Goal: Task Accomplishment & Management: Manage account settings

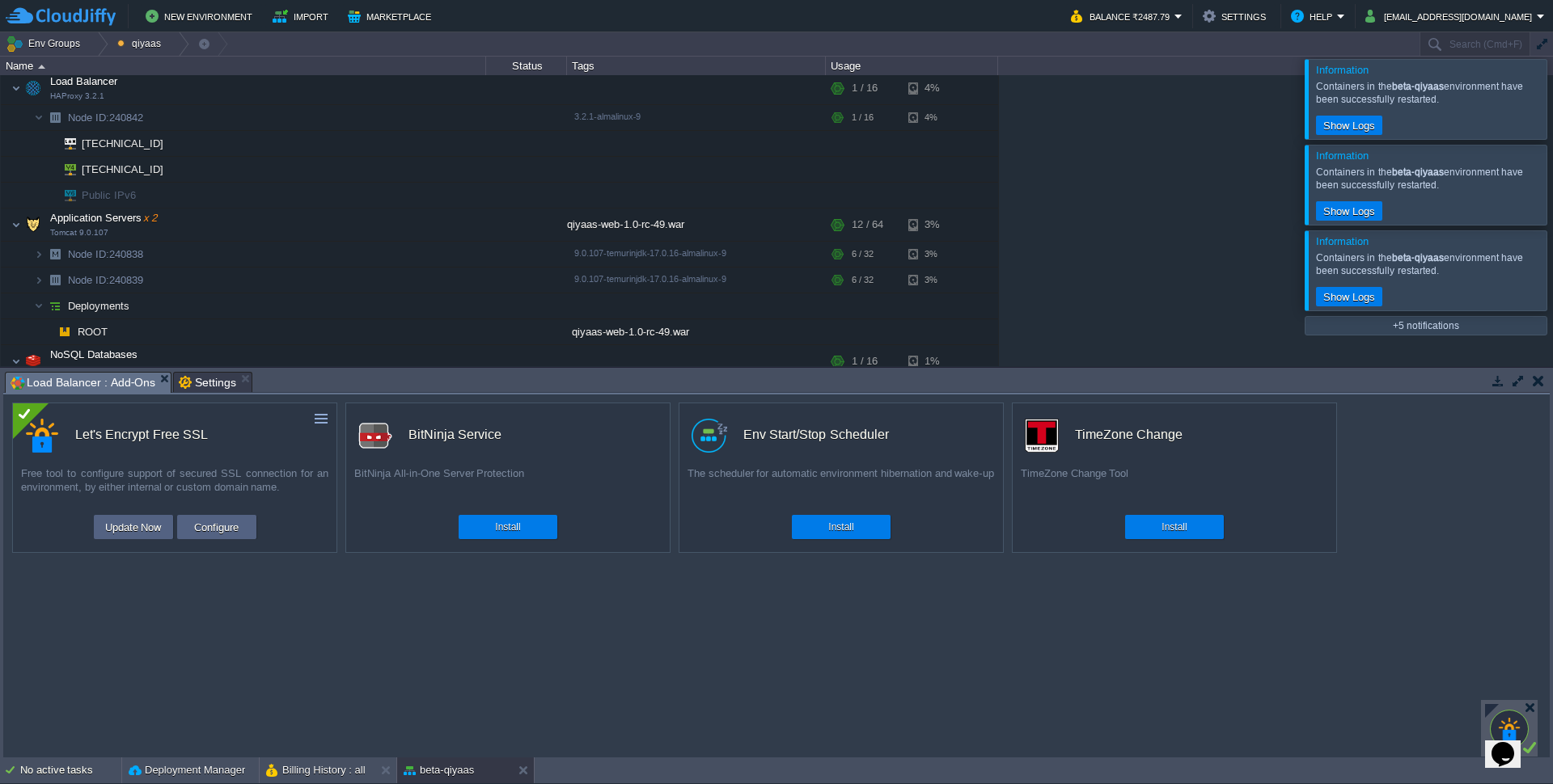
click at [1552, 106] on div at bounding box center [1572, 98] width 0 height 79
click at [1552, 114] on div at bounding box center [1572, 98] width 0 height 79
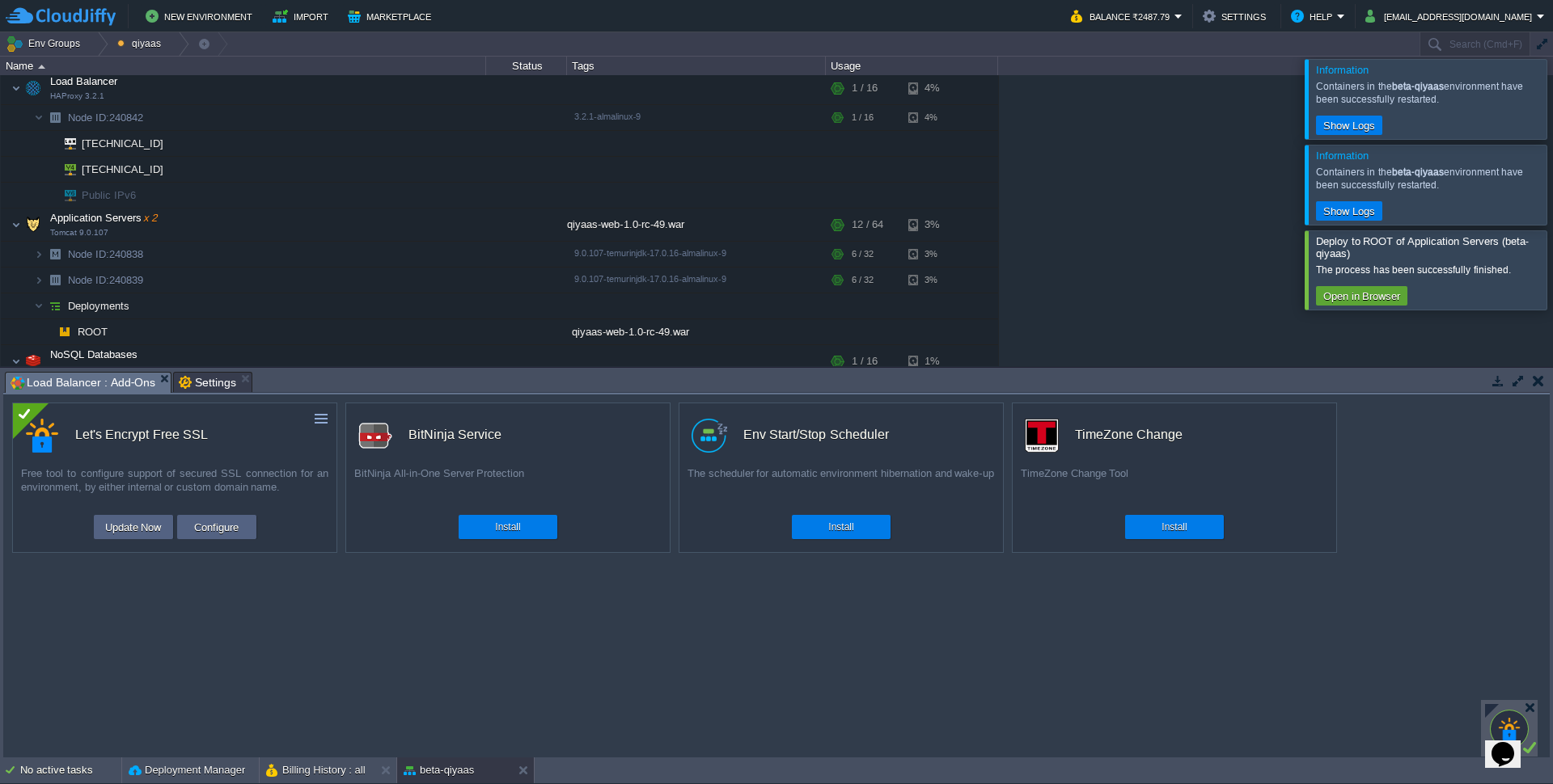
click at [1552, 114] on div at bounding box center [1572, 98] width 0 height 79
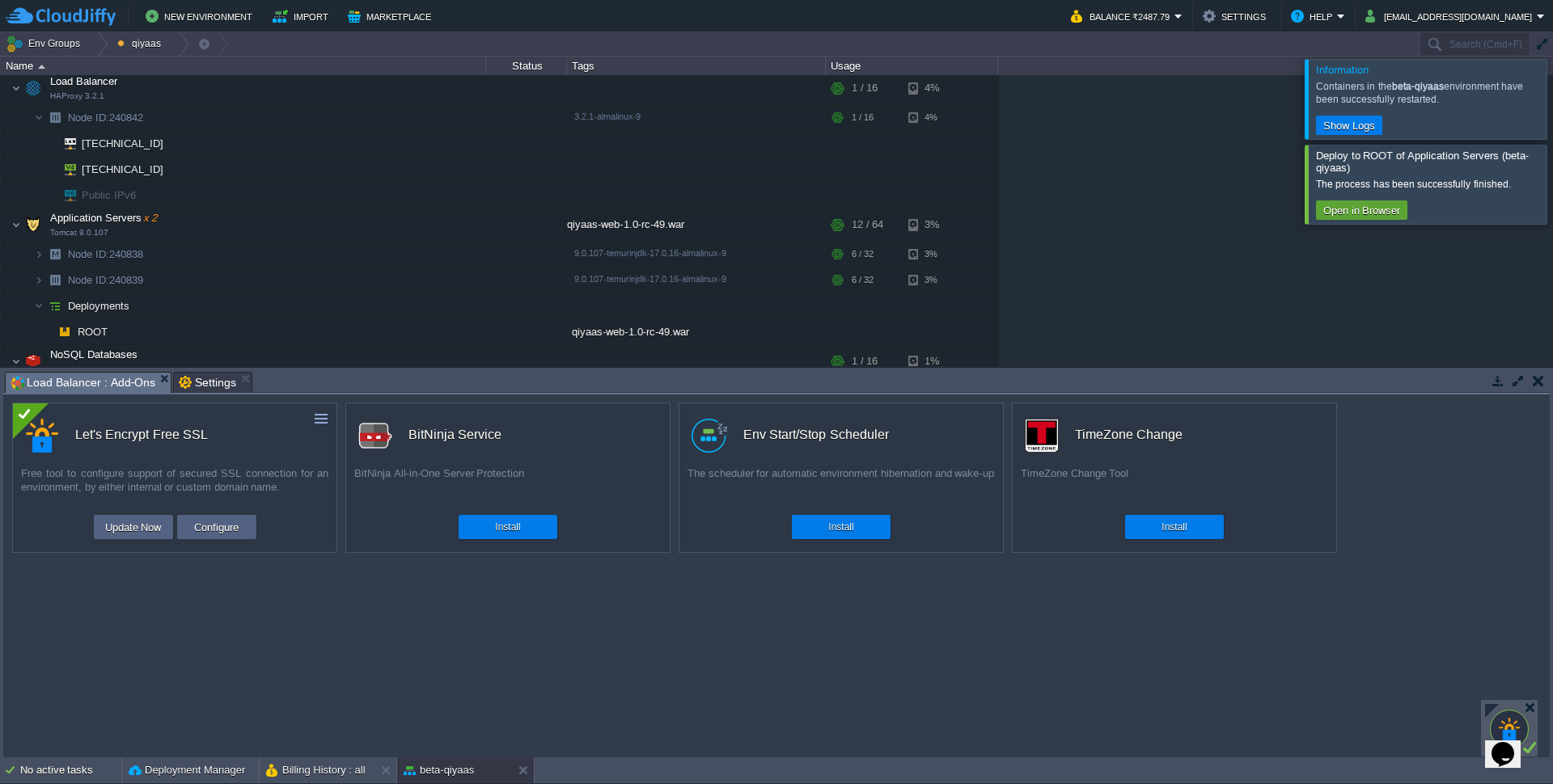
click at [1552, 114] on div at bounding box center [1572, 98] width 0 height 79
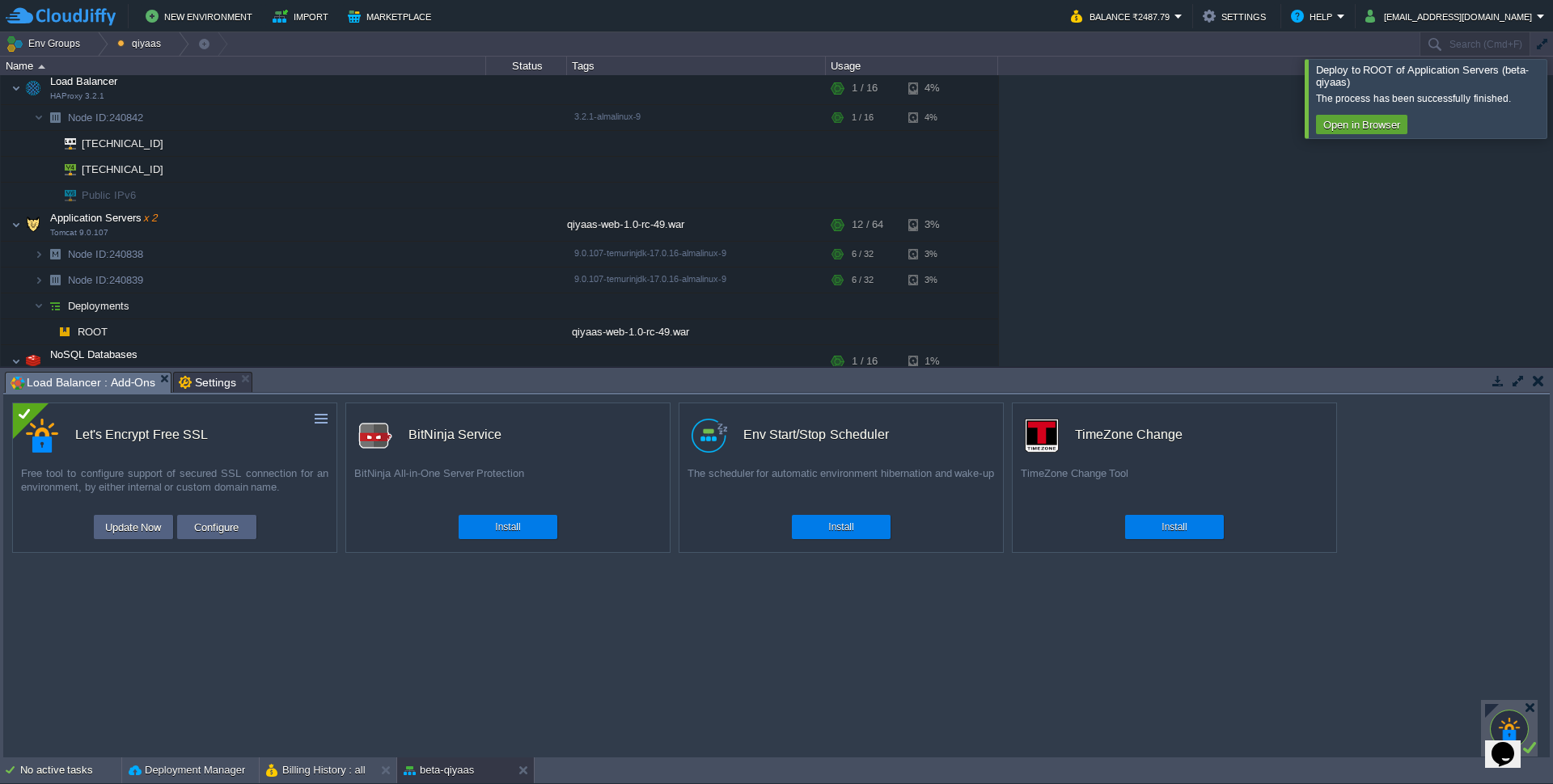
click at [1552, 114] on div at bounding box center [1572, 98] width 0 height 79
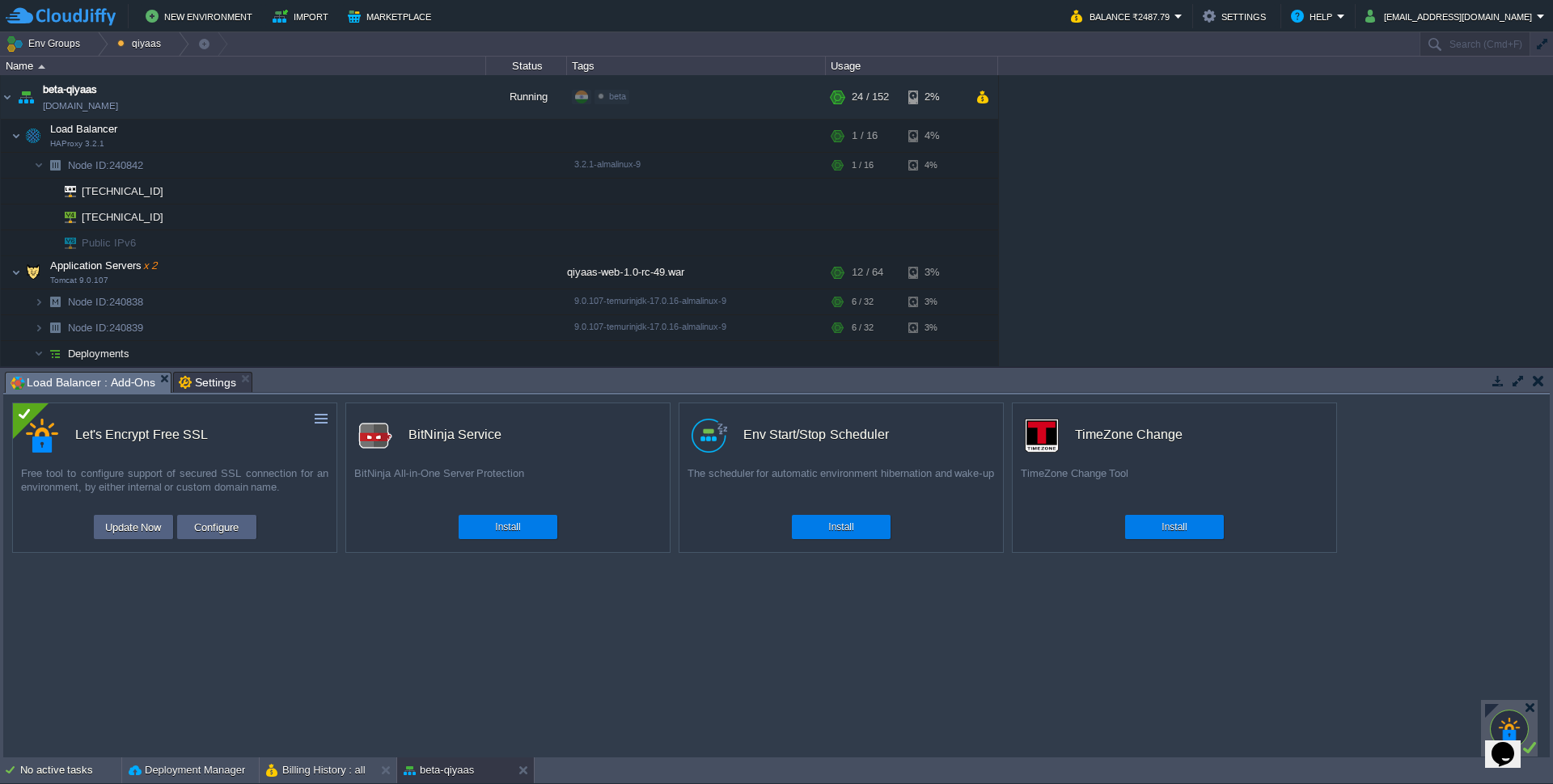
click at [1536, 383] on button "button" at bounding box center [1538, 380] width 11 height 14
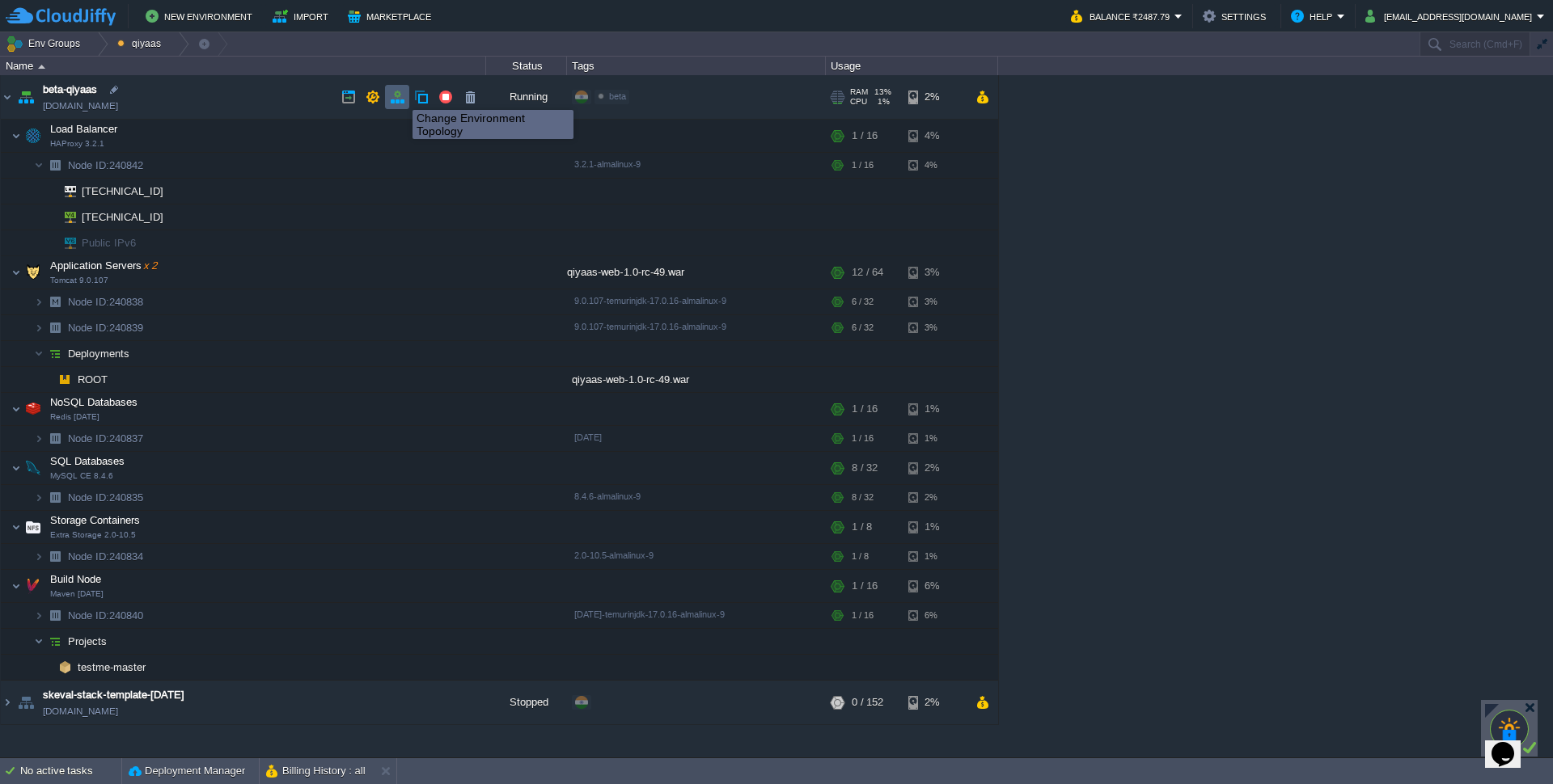
click at [393, 95] on button "button" at bounding box center [396, 96] width 14 height 14
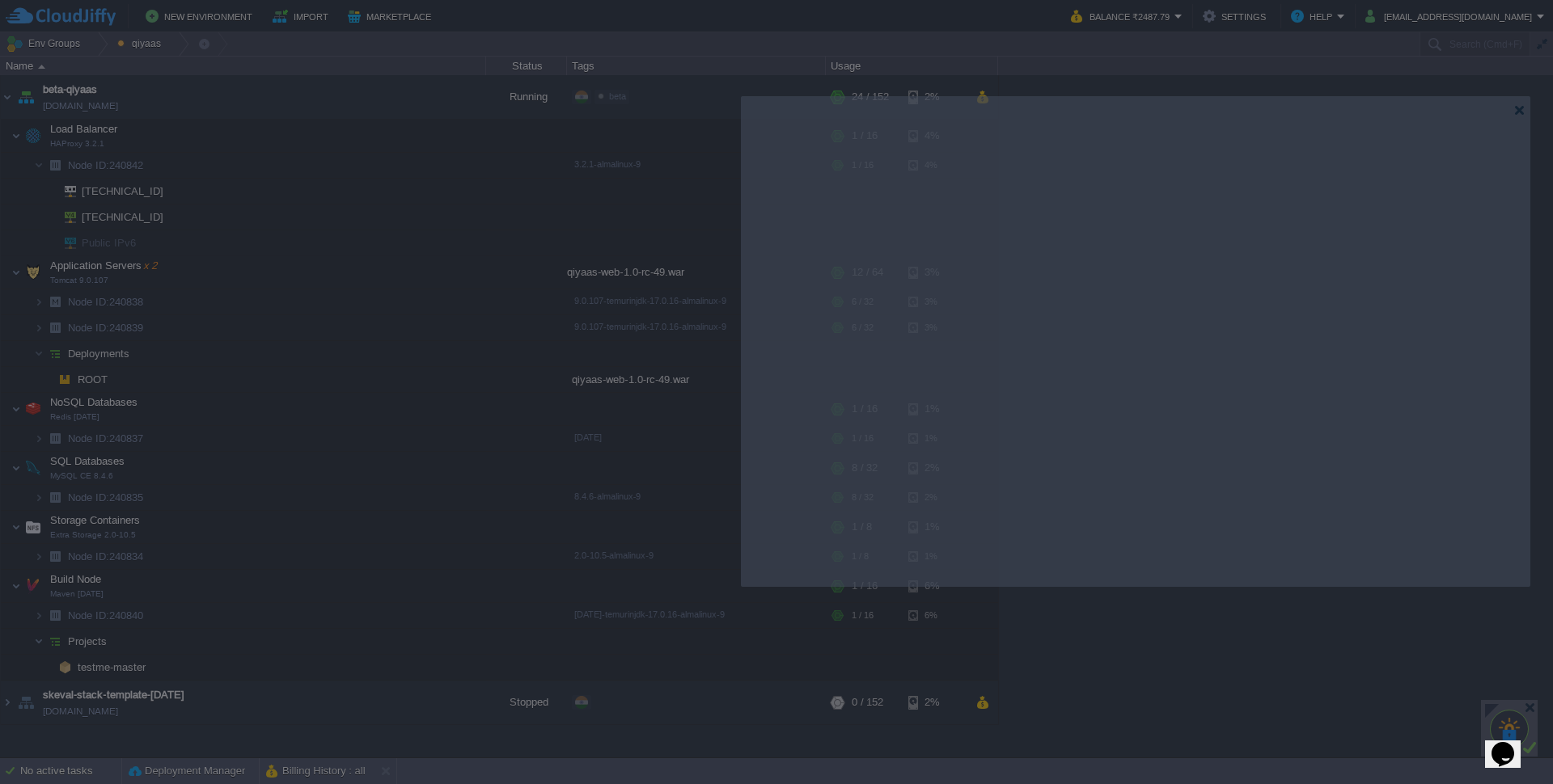
drag, startPoint x: 1082, startPoint y: 160, endPoint x: 1441, endPoint y: 108, distance: 362.7
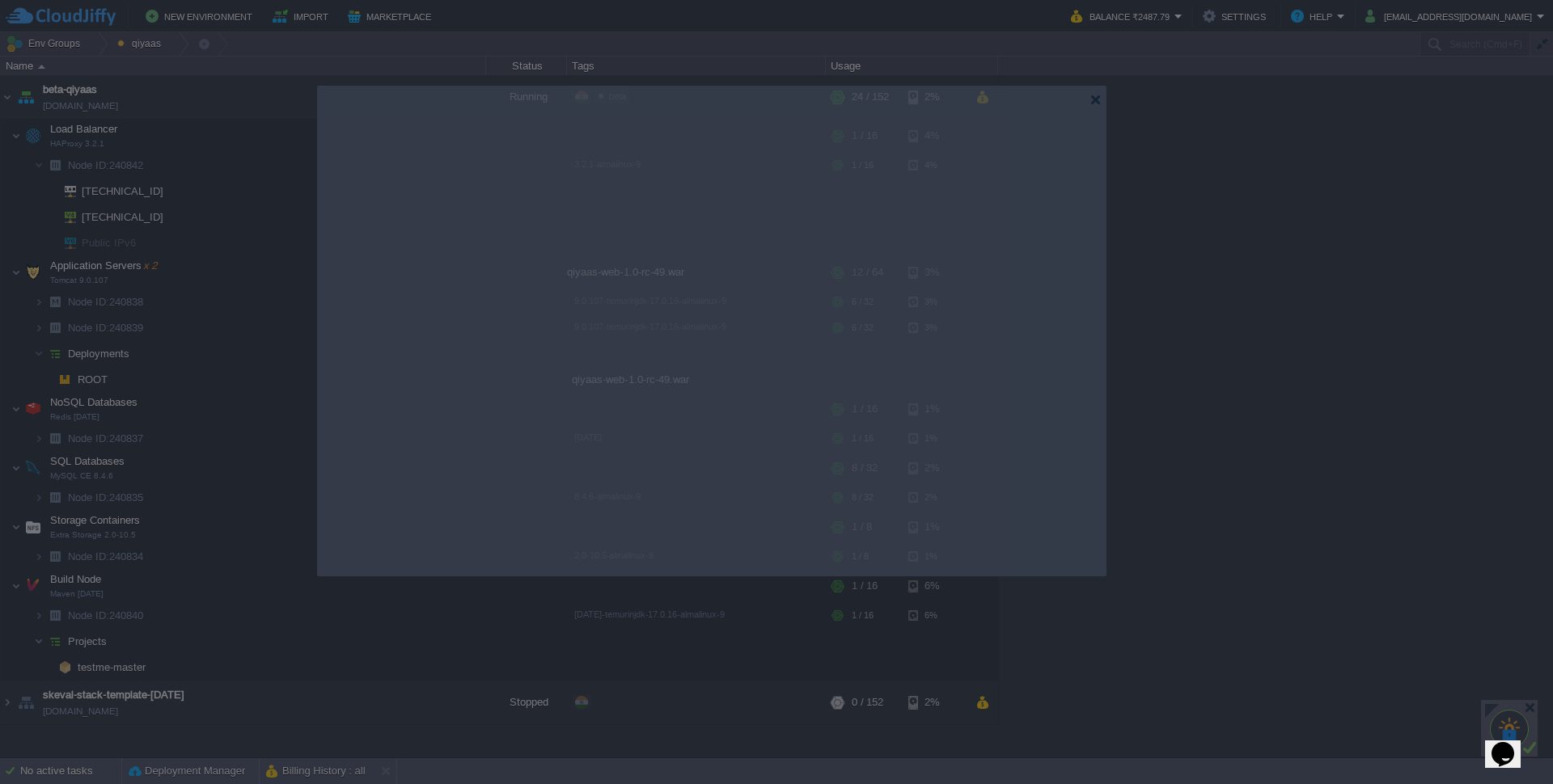
drag, startPoint x: 1441, startPoint y: 108, endPoint x: 1017, endPoint y: 98, distance: 424.1
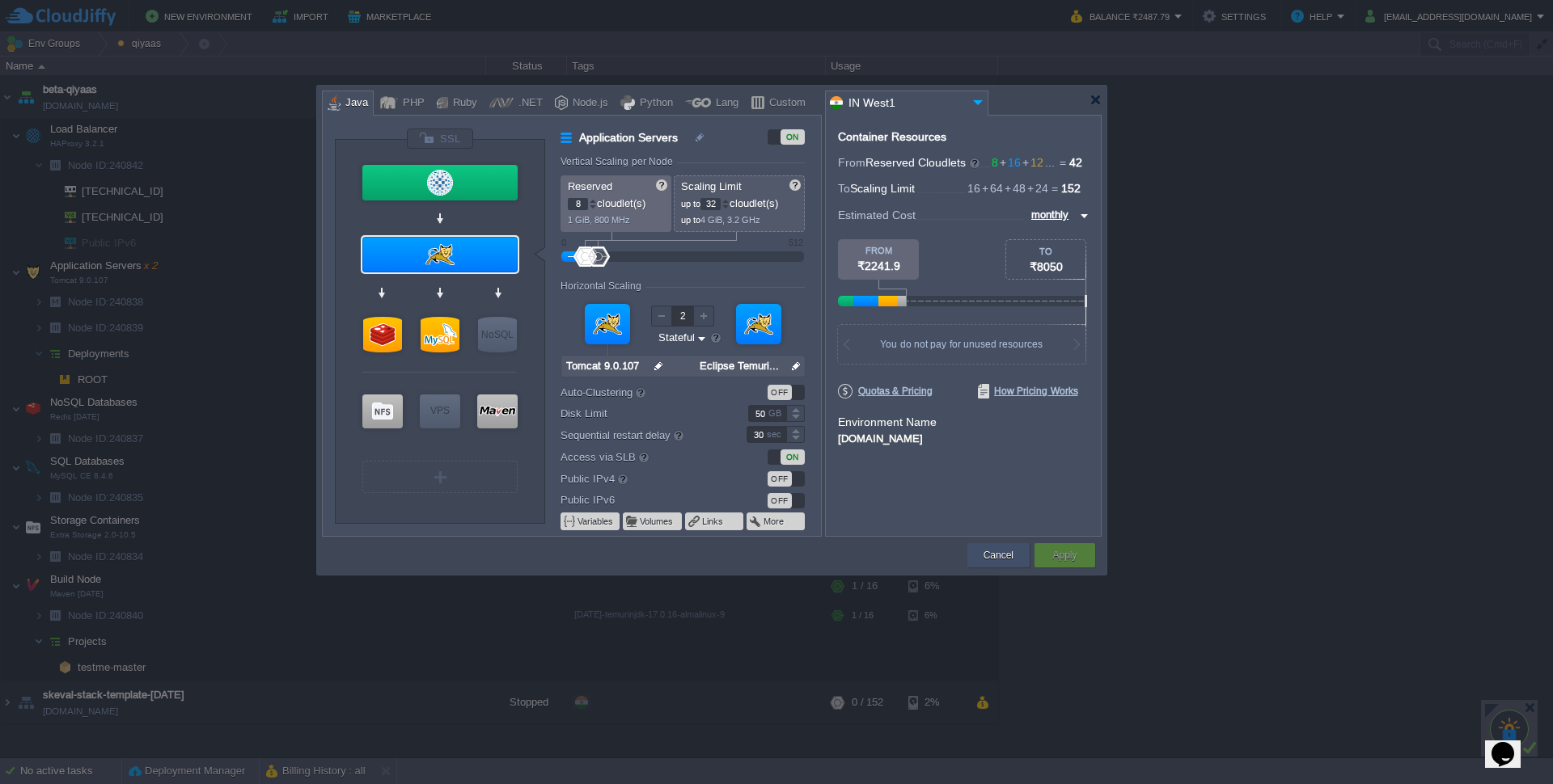
click at [992, 550] on button "Cancel" at bounding box center [998, 555] width 29 height 16
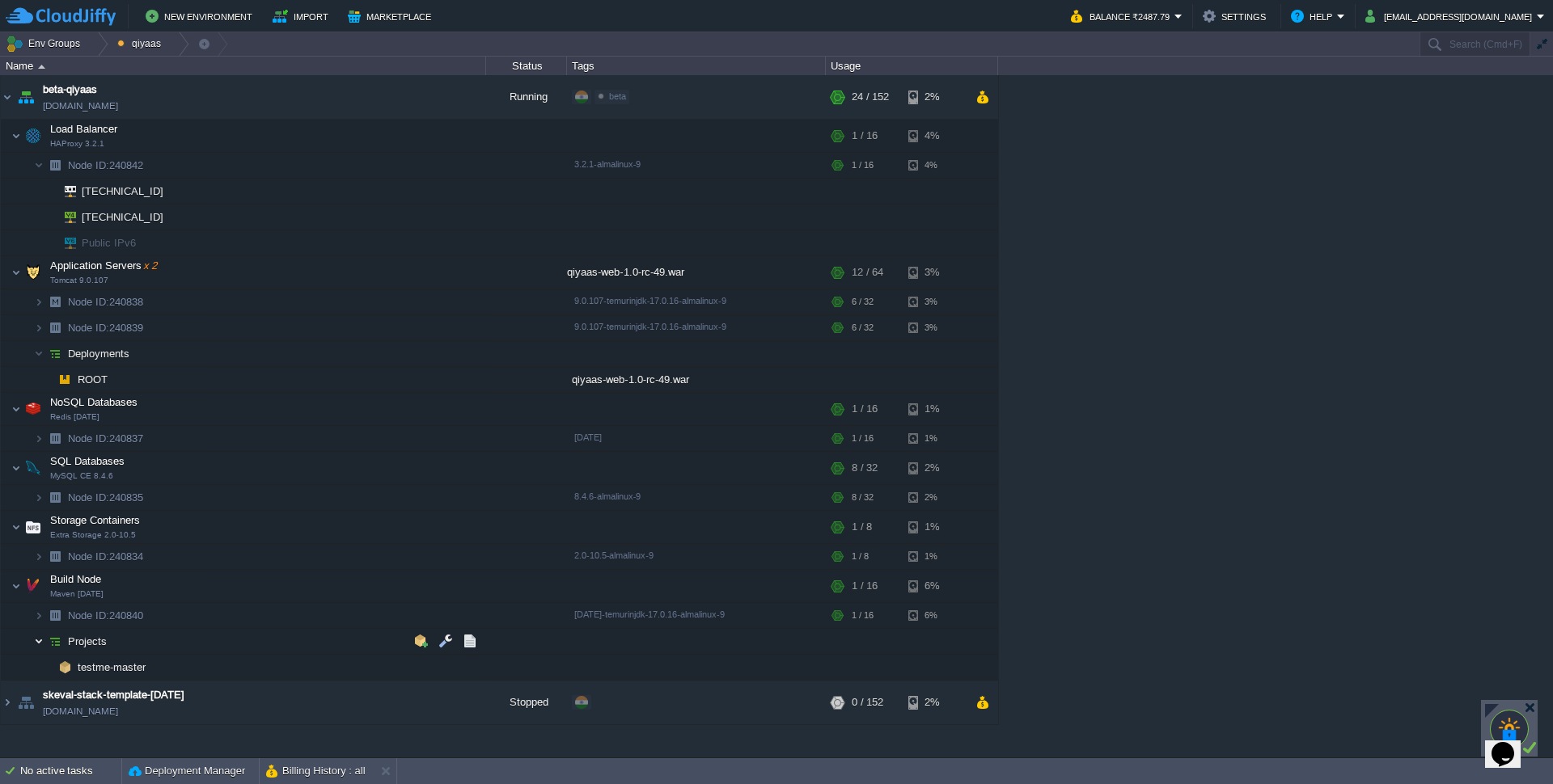
click at [40, 643] on img at bounding box center [39, 641] width 10 height 25
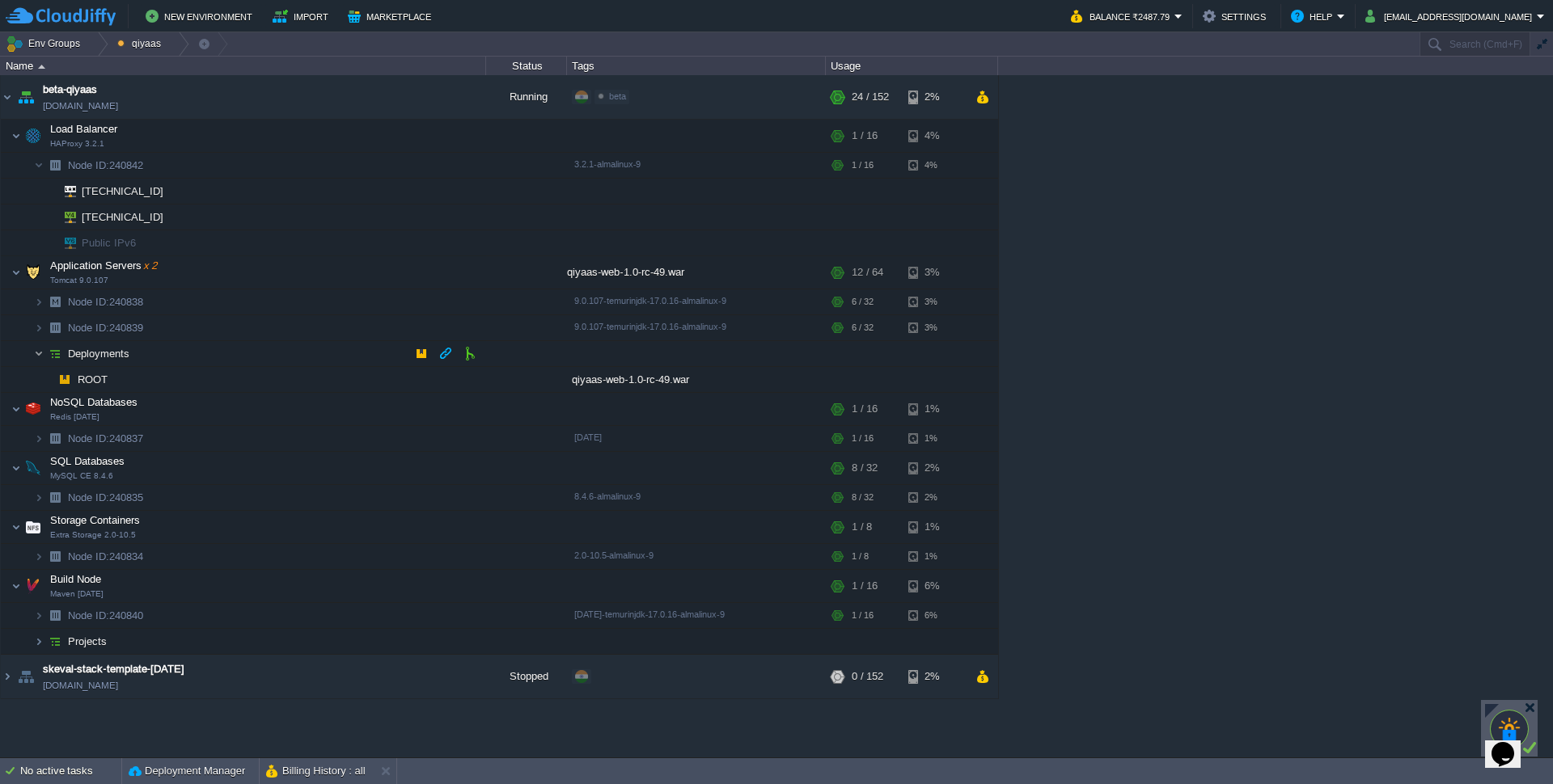
click at [38, 354] on img at bounding box center [39, 354] width 10 height 25
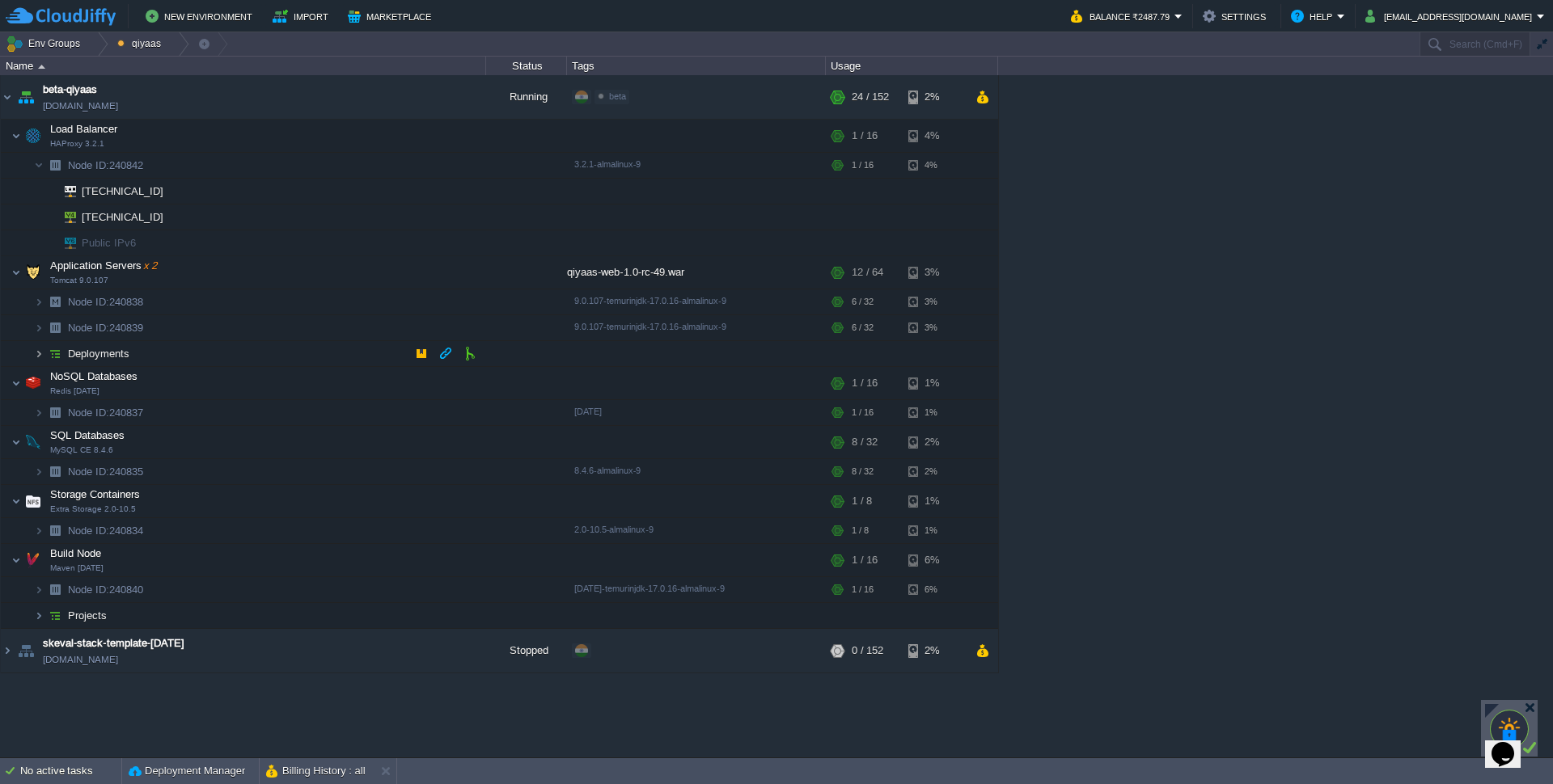
click at [38, 354] on img at bounding box center [39, 354] width 10 height 25
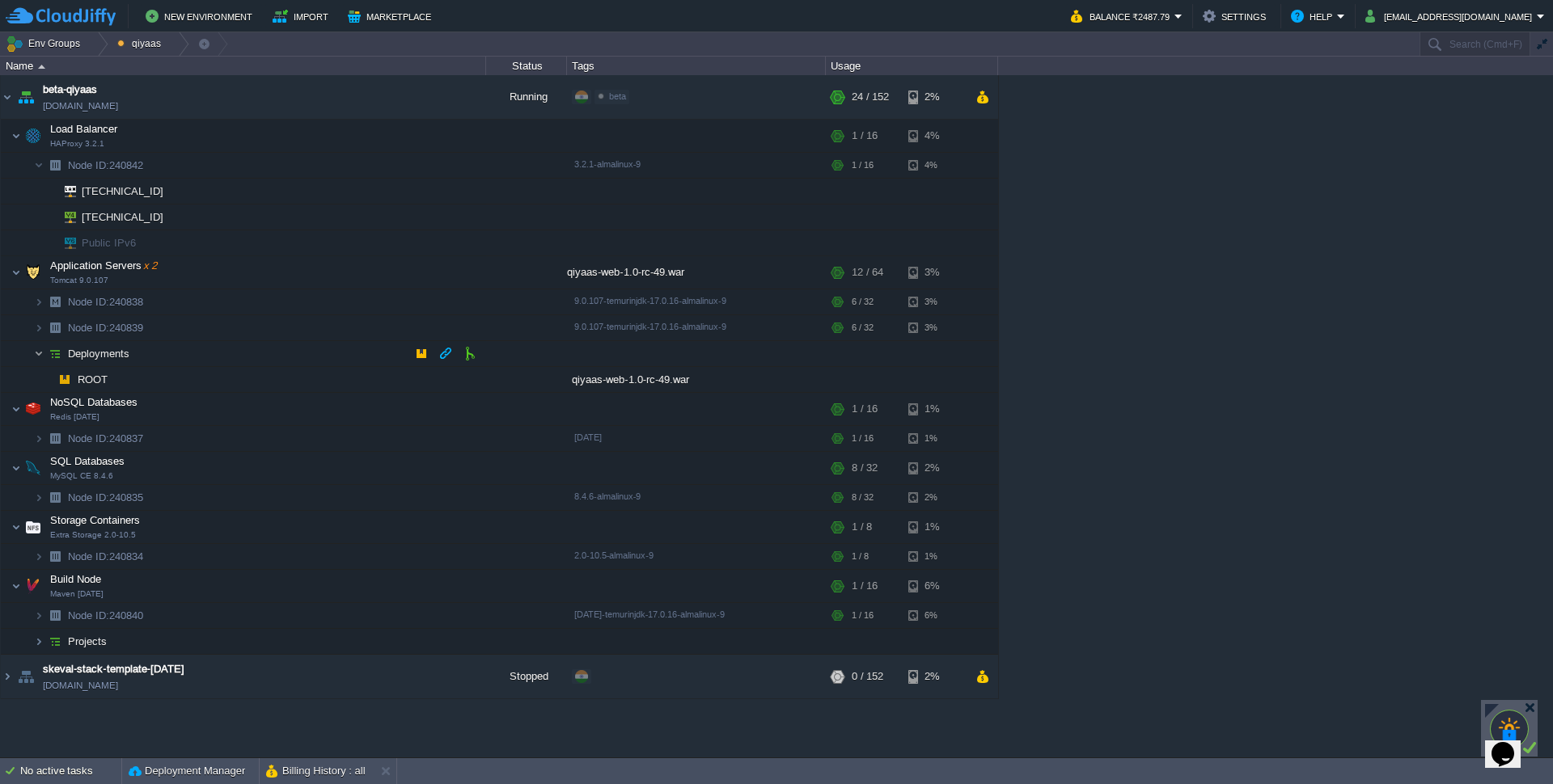
click at [38, 354] on img at bounding box center [39, 354] width 10 height 25
